Goal: Task Accomplishment & Management: Manage account settings

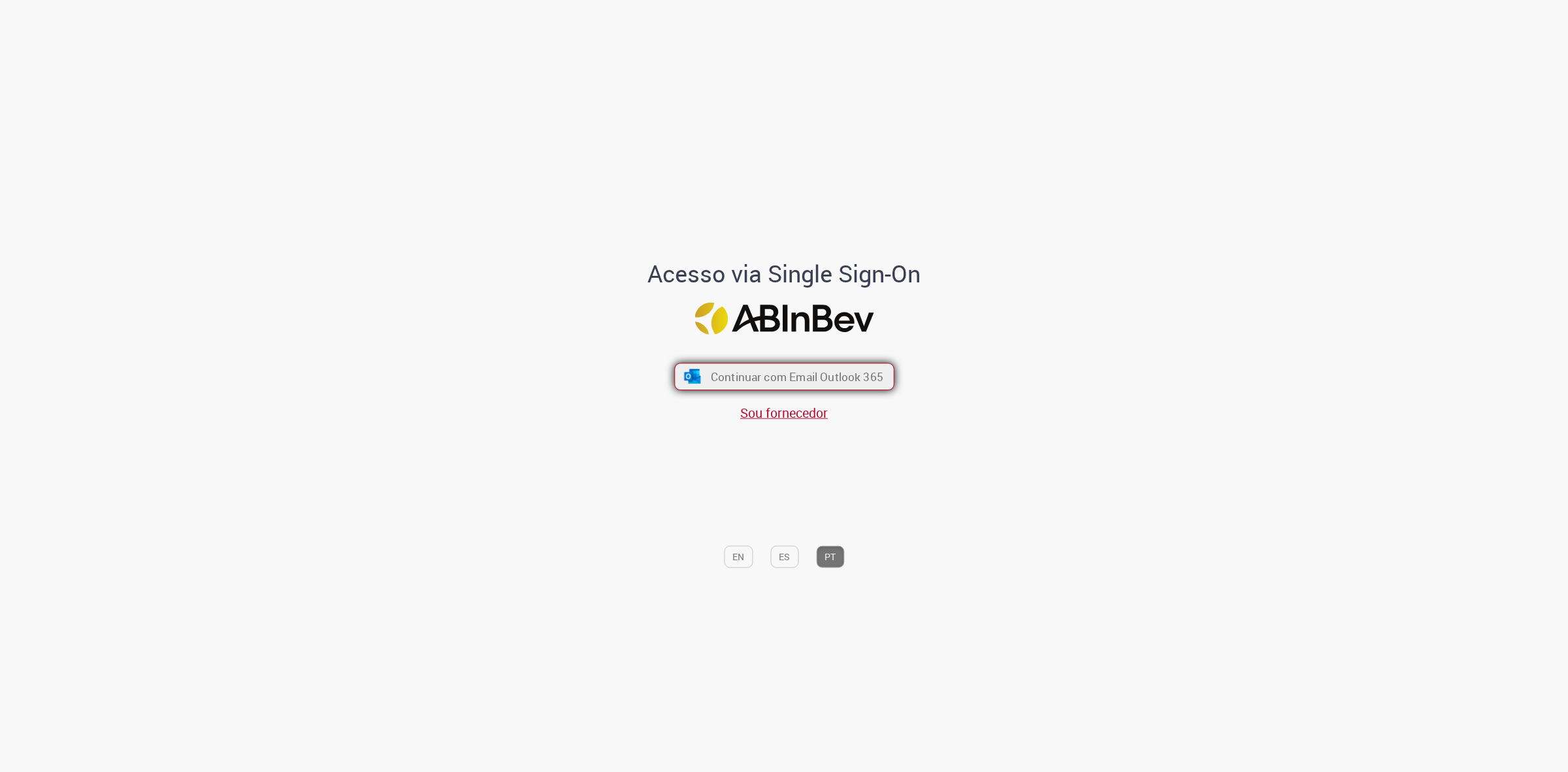
click at [842, 381] on span "Continuar com Email Outlook 365" at bounding box center [796, 377] width 172 height 15
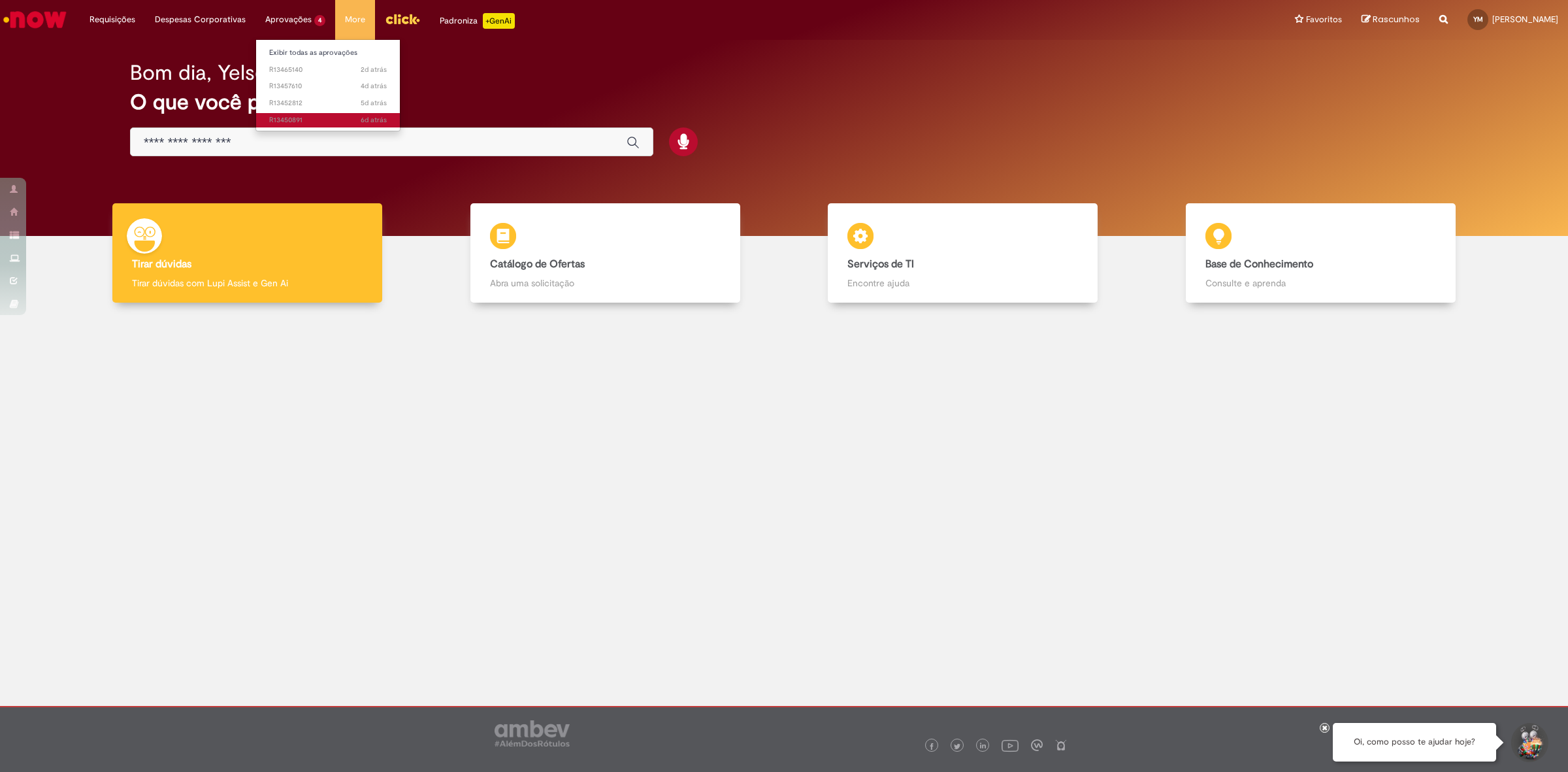
click at [314, 122] on span "6d atrás 6 dias atrás R13450891" at bounding box center [328, 120] width 118 height 10
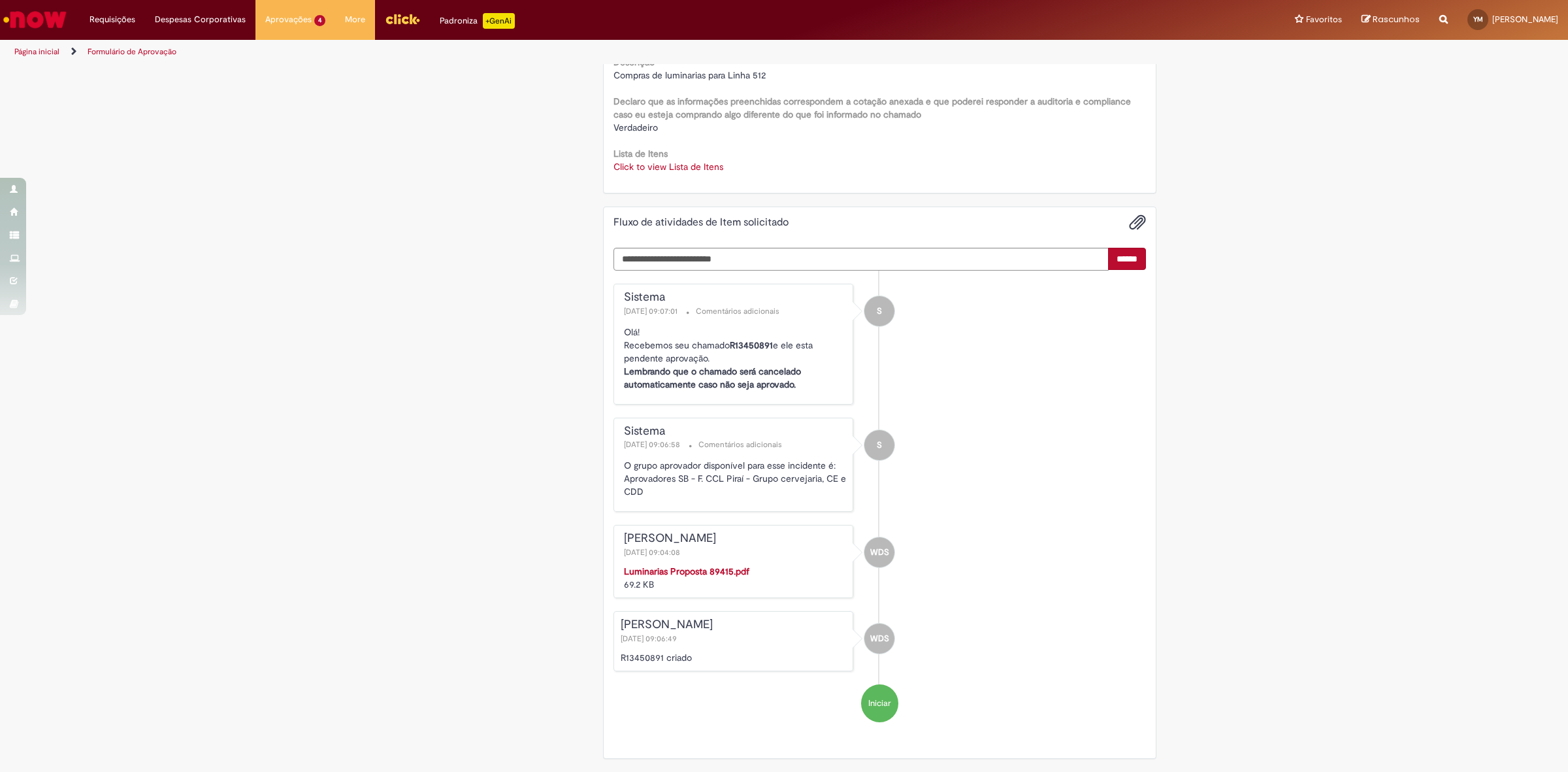
scroll to position [1341, 0]
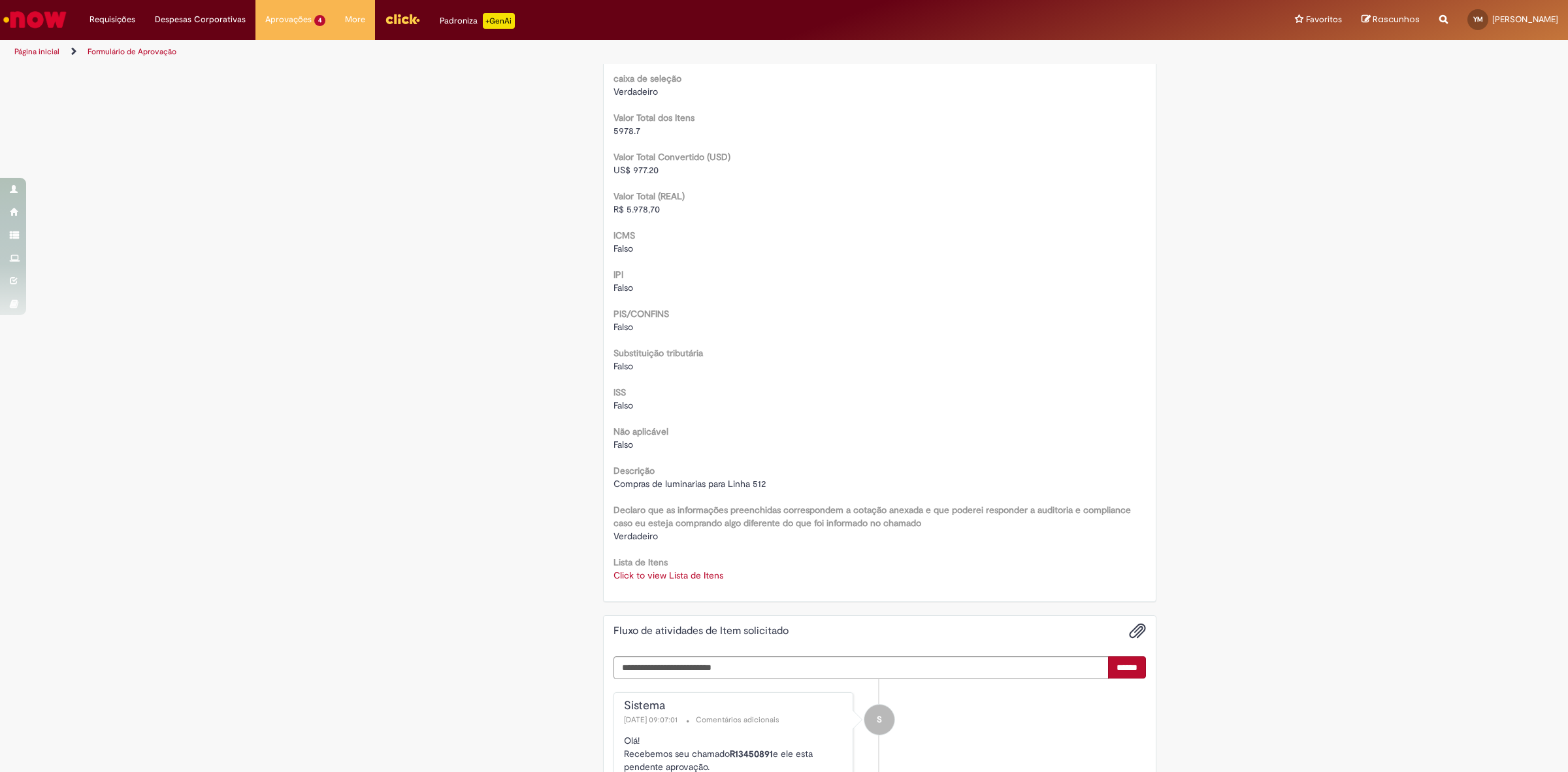
click at [671, 570] on link "Click to view Lista de Itens" at bounding box center [669, 575] width 110 height 12
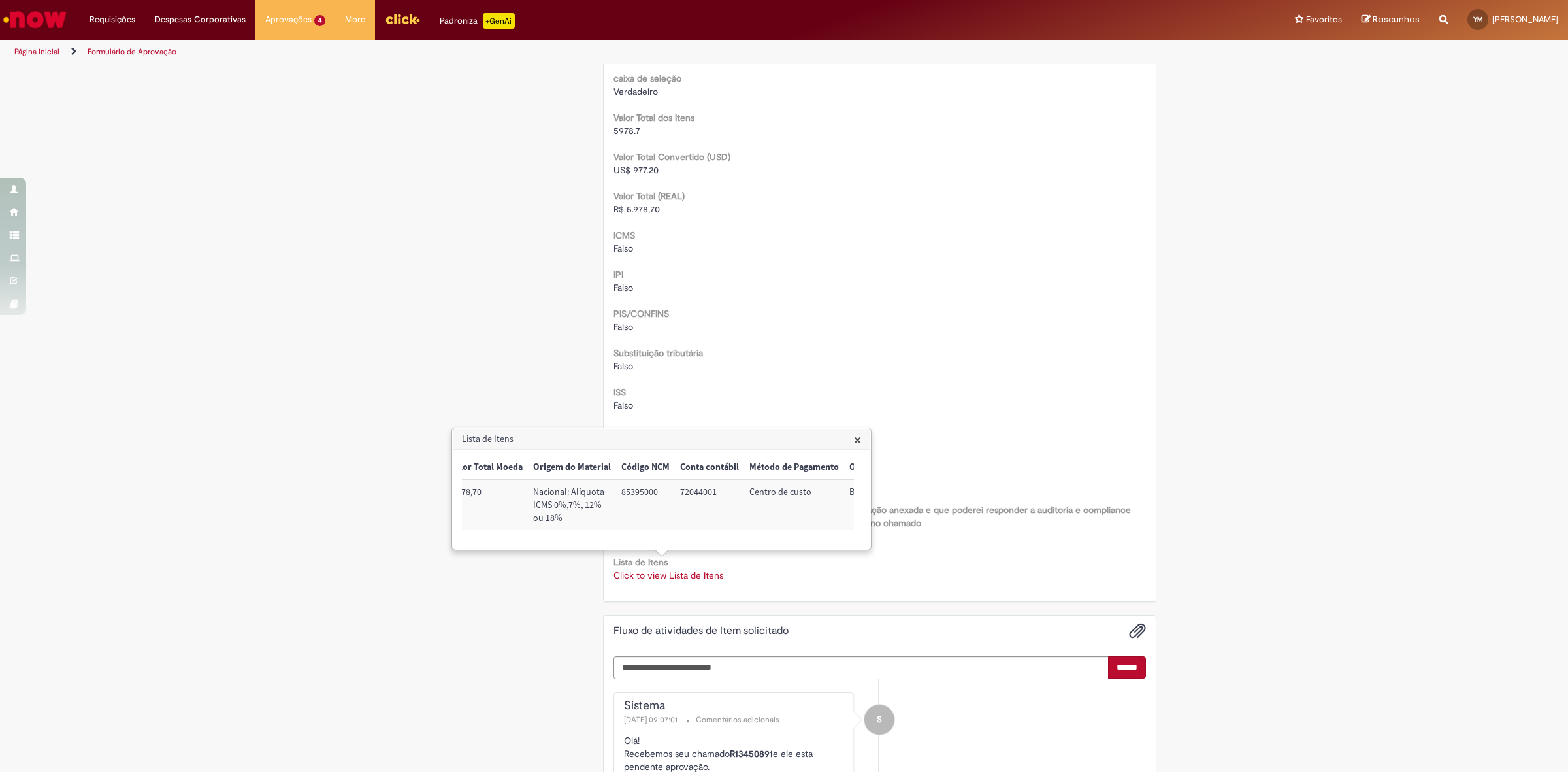
scroll to position [0, 662]
click at [858, 436] on span "×" at bounding box center [858, 439] width 7 height 18
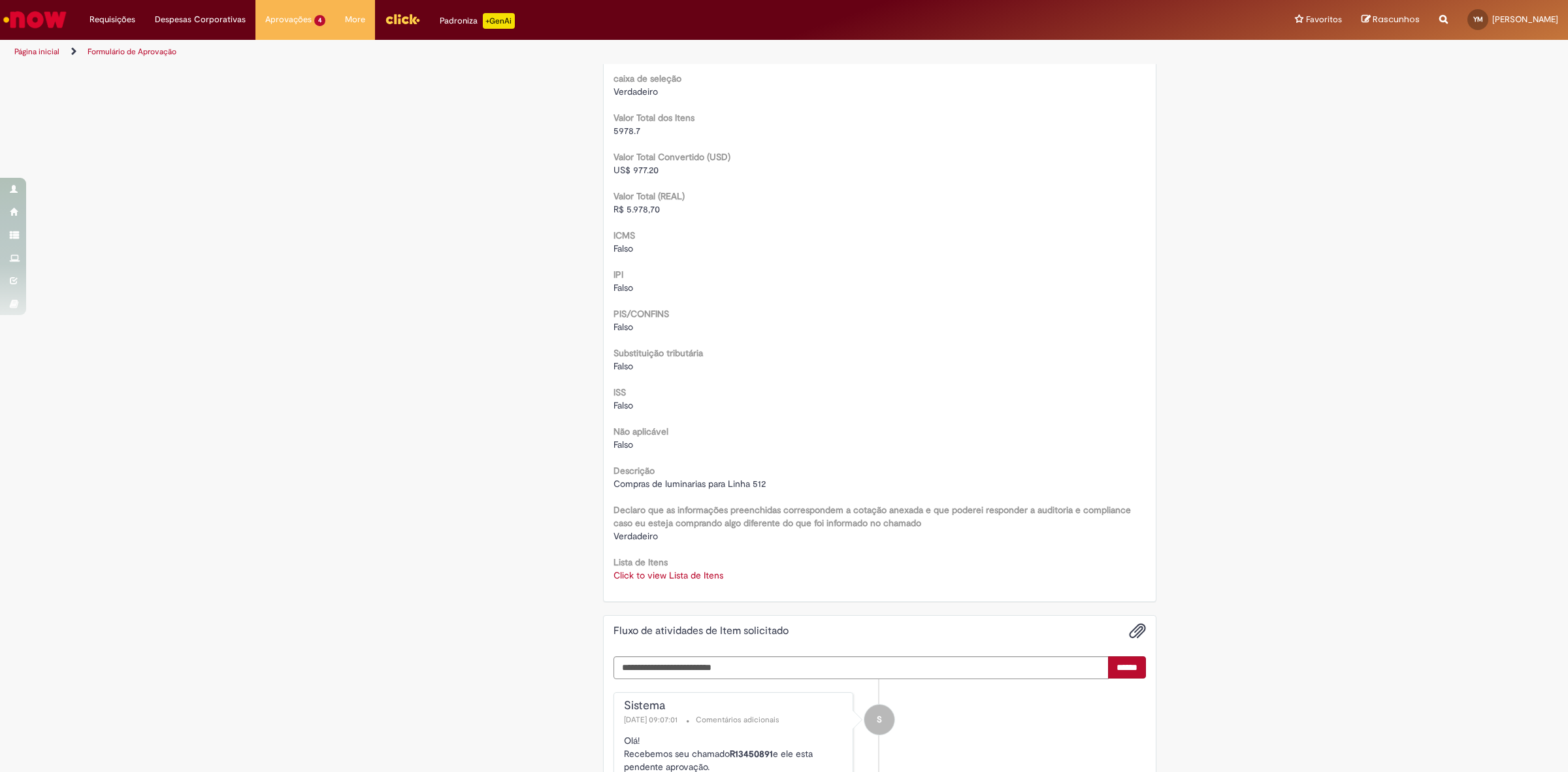
click at [706, 578] on link "Click to view Lista de Itens" at bounding box center [669, 575] width 110 height 12
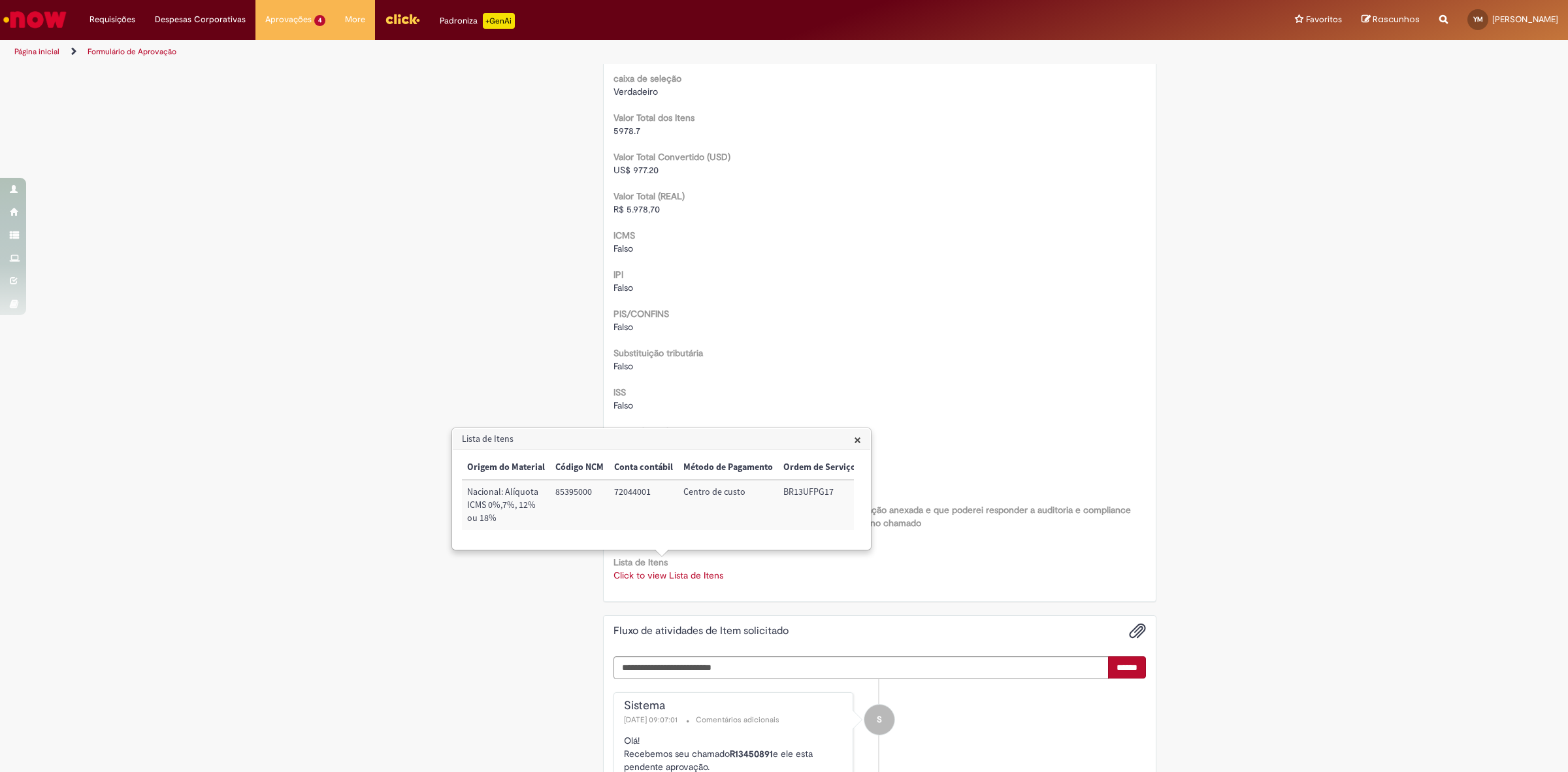
click at [860, 439] on span "×" at bounding box center [858, 439] width 7 height 18
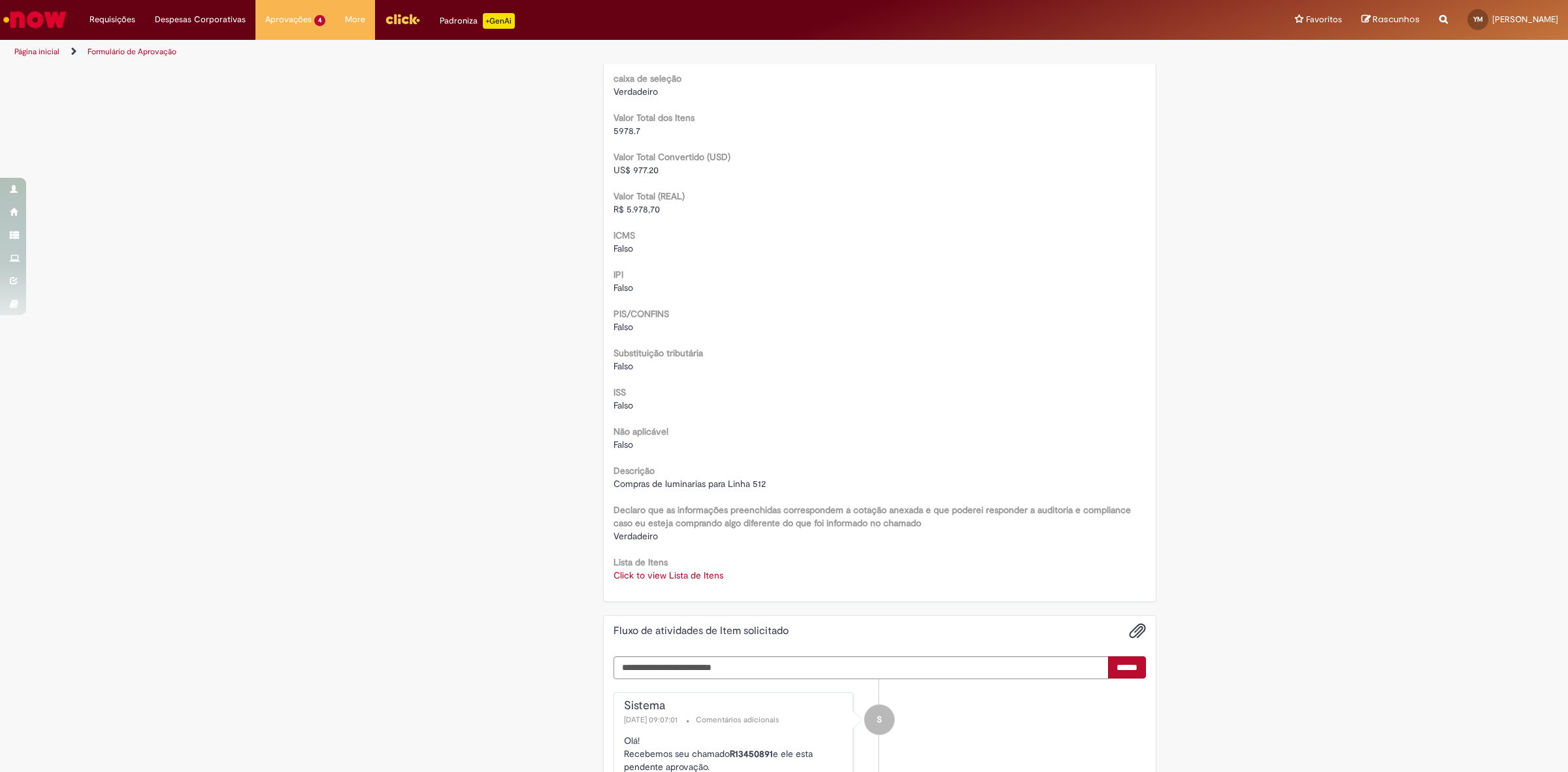
scroll to position [1667, 0]
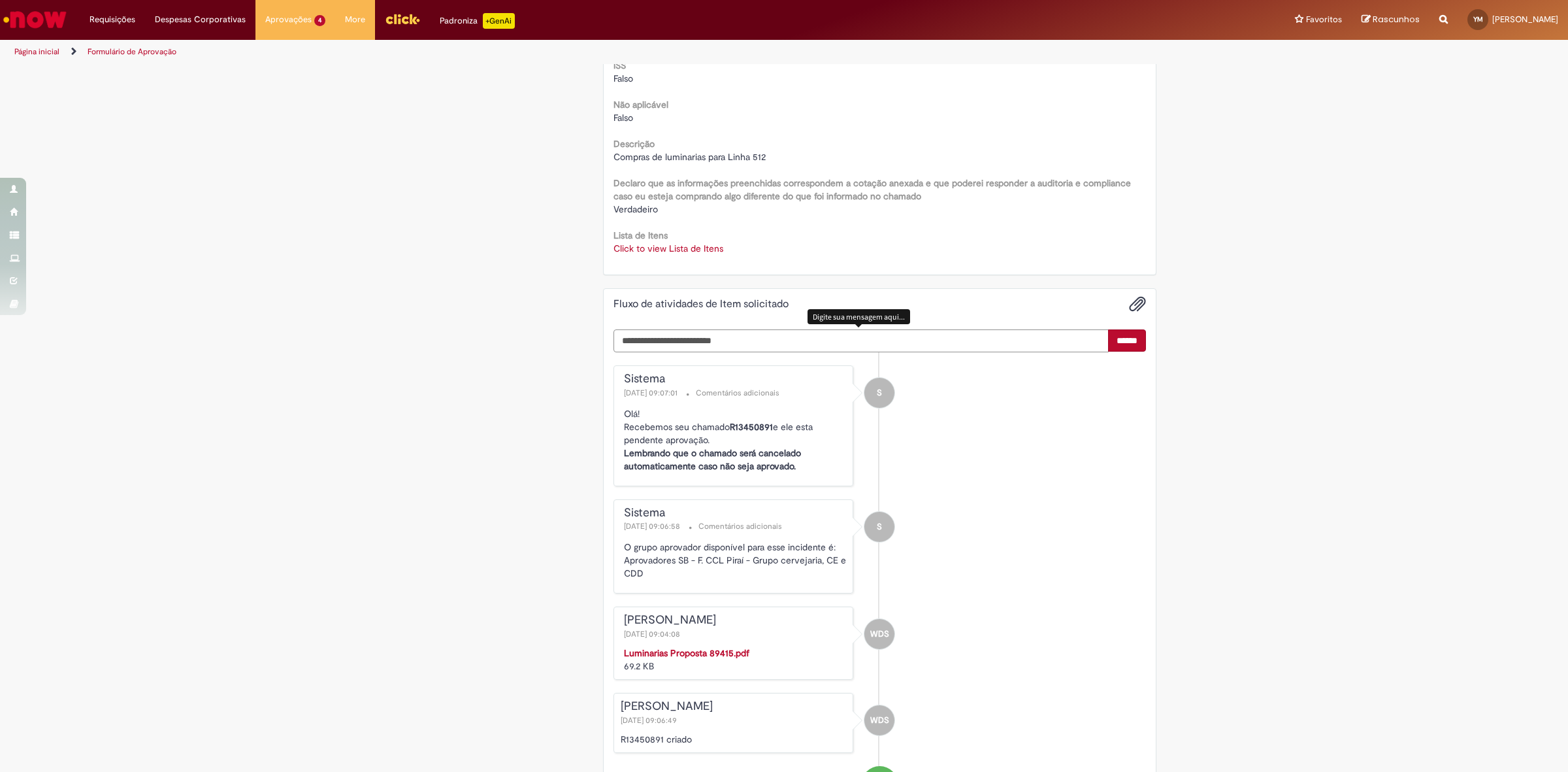
click at [688, 341] on textarea "Digite sua mensagem aqui..." at bounding box center [862, 341] width 496 height 23
type textarea "**********"
click at [1125, 341] on input "******" at bounding box center [1127, 341] width 38 height 22
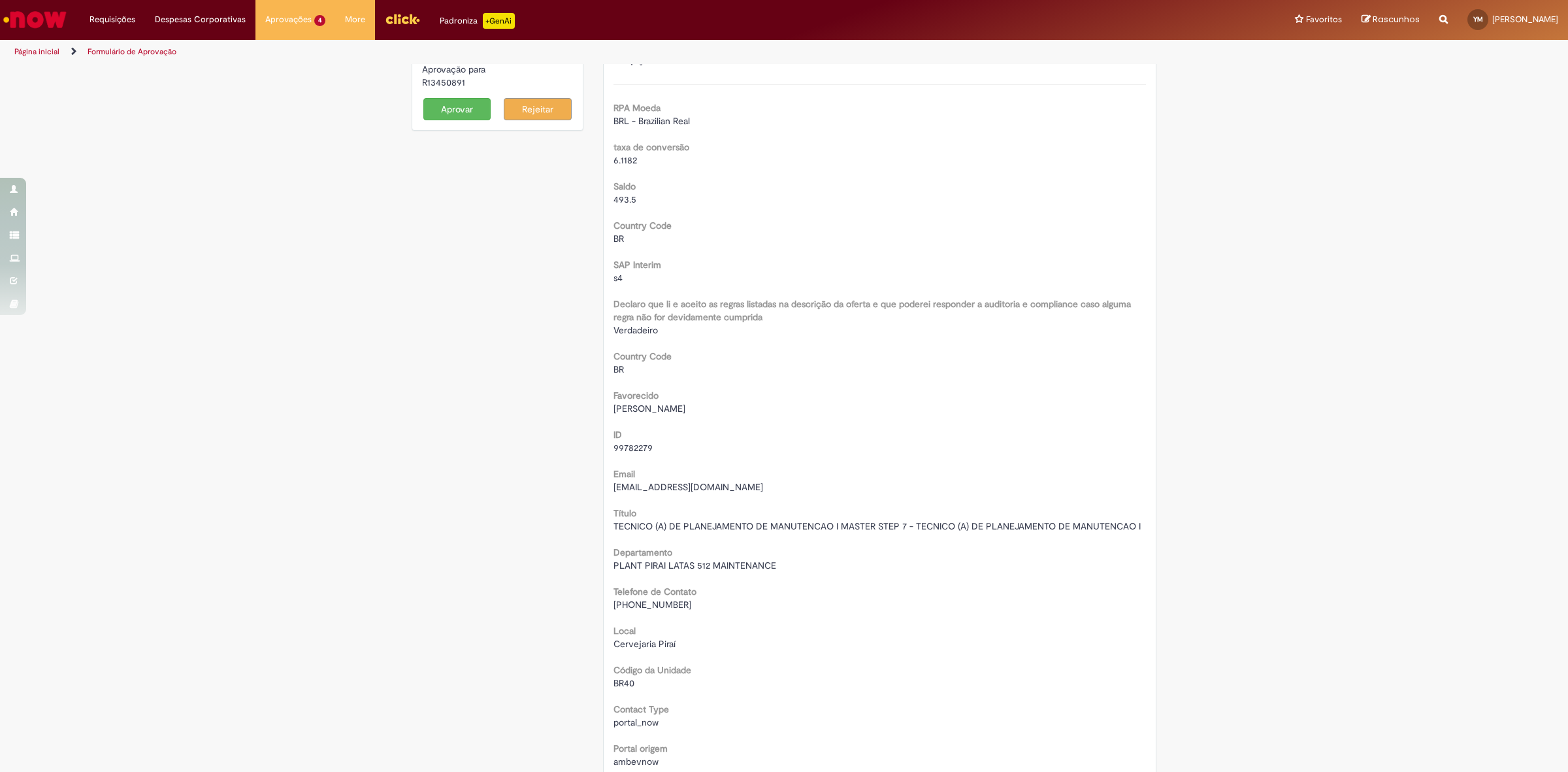
scroll to position [0, 0]
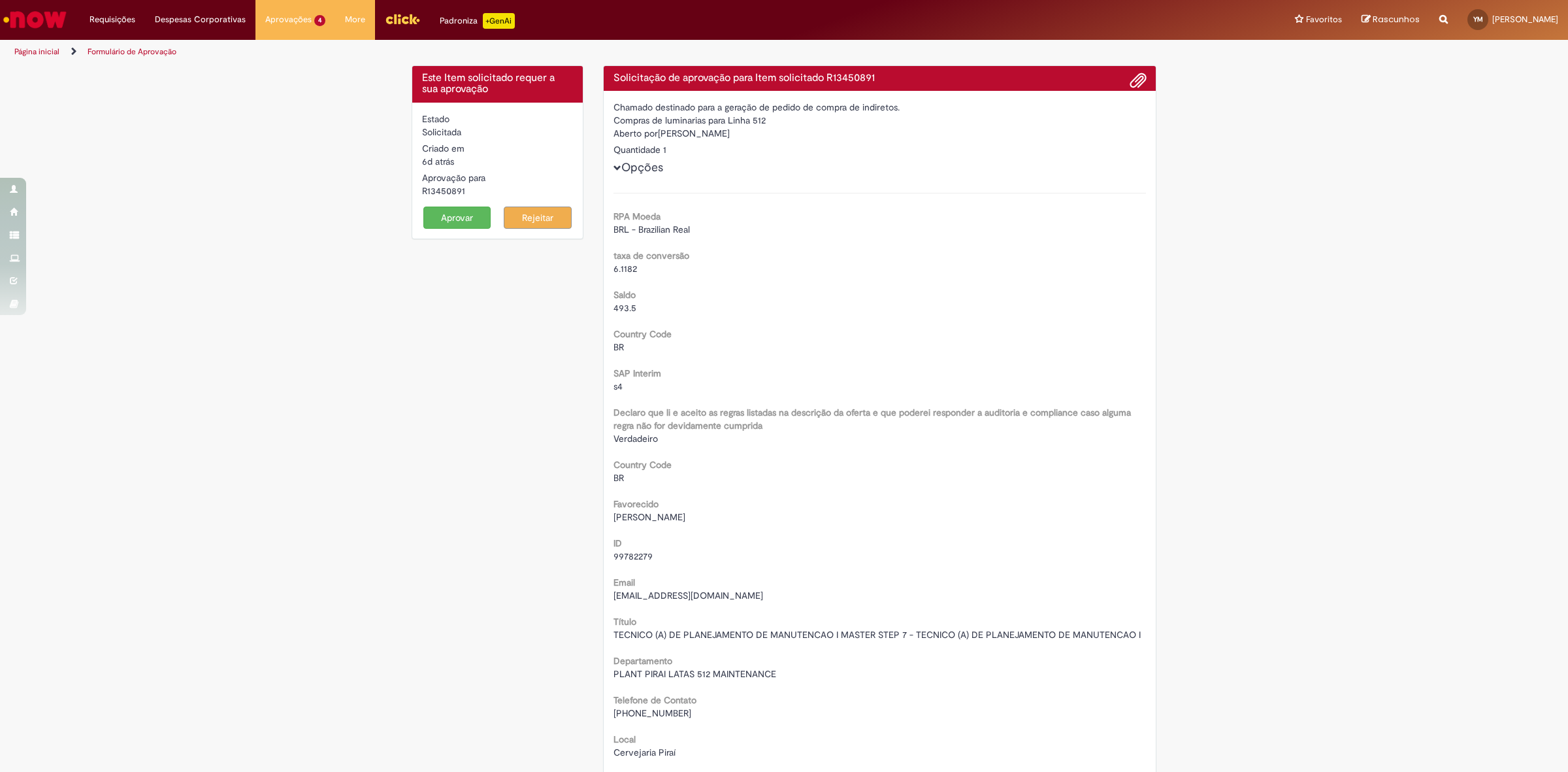
click at [536, 221] on button "Rejeitar" at bounding box center [538, 217] width 68 height 22
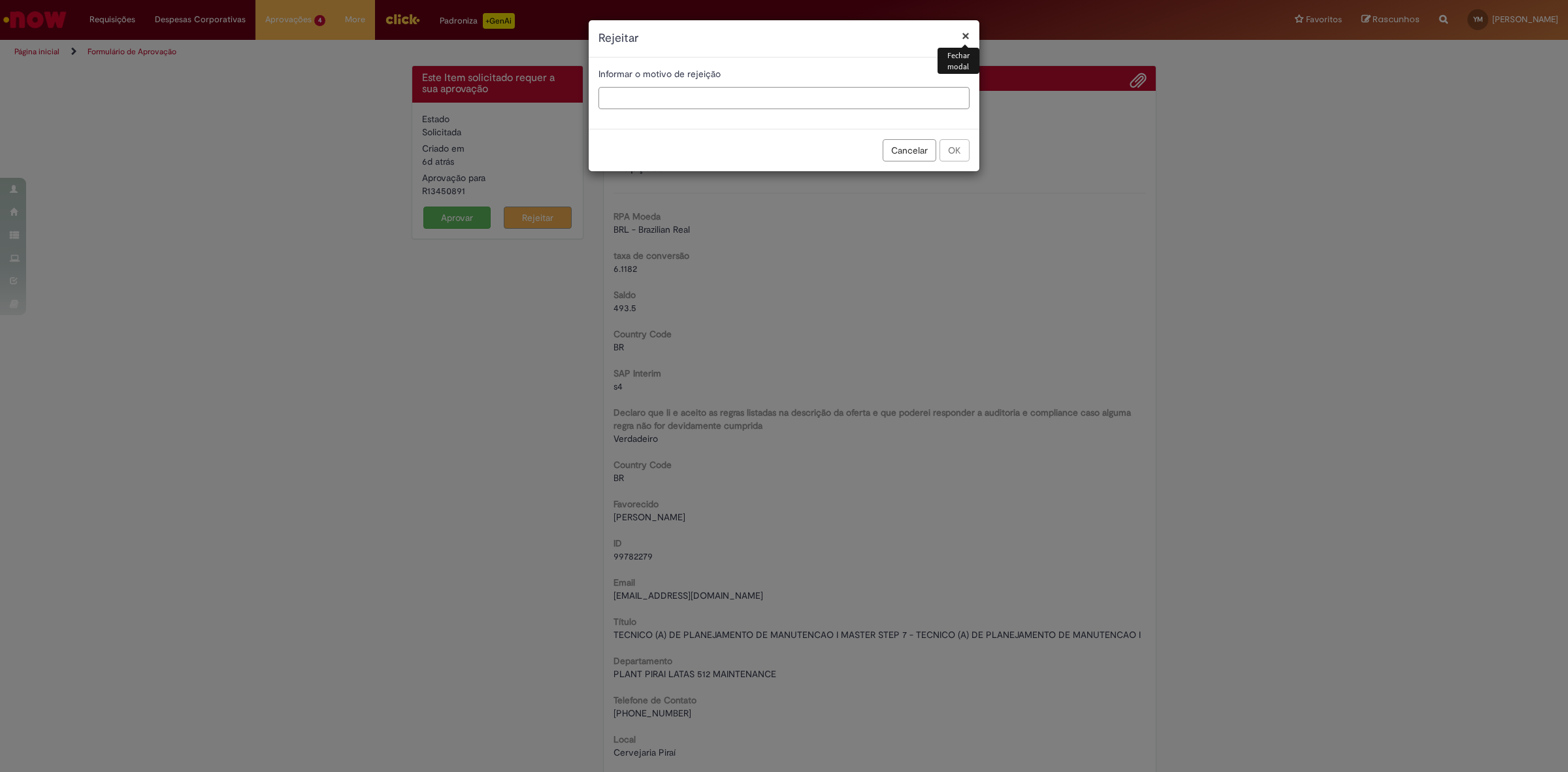
click at [729, 102] on input "text" at bounding box center [784, 98] width 371 height 22
type input "**********"
click at [964, 151] on button "OK" at bounding box center [954, 151] width 30 height 22
